Goal: Navigation & Orientation: Find specific page/section

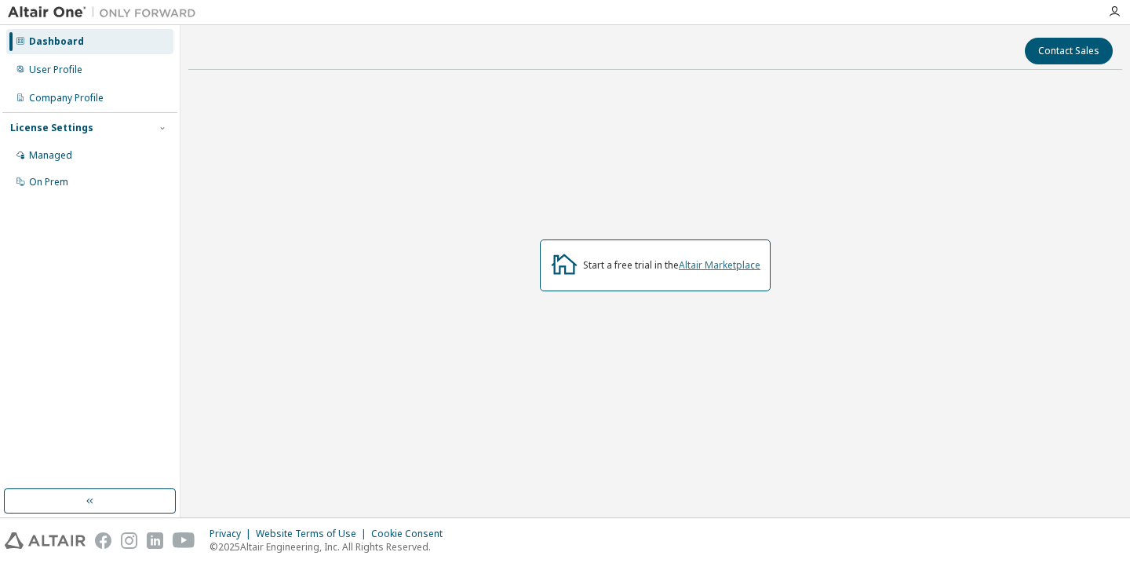
click at [707, 266] on link "Altair Marketplace" at bounding box center [720, 264] width 82 height 13
